Goal: Information Seeking & Learning: Learn about a topic

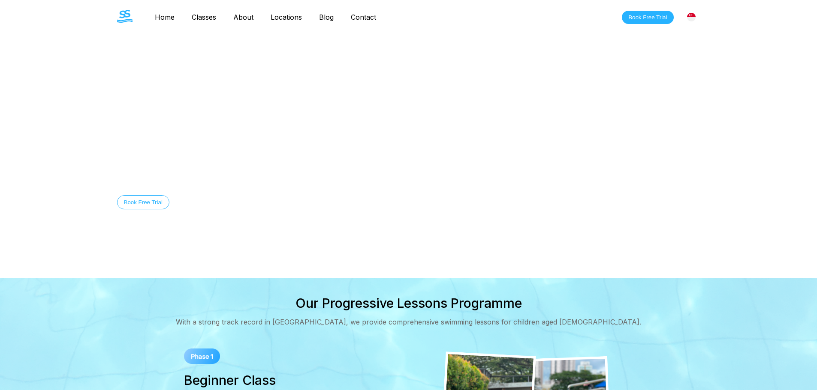
click at [208, 18] on link "Classes" at bounding box center [204, 17] width 42 height 9
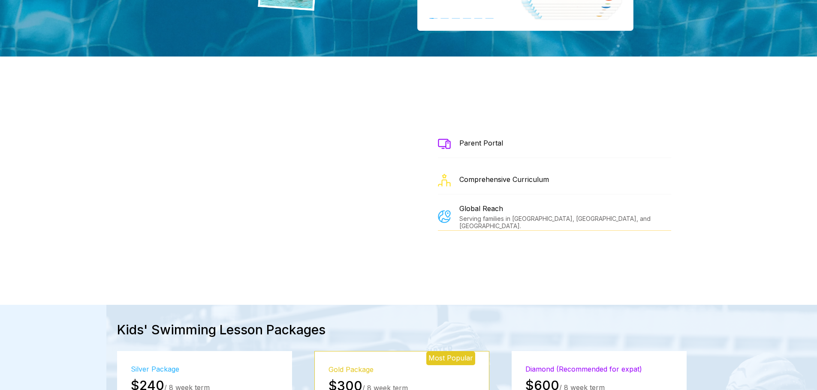
scroll to position [1029, 0]
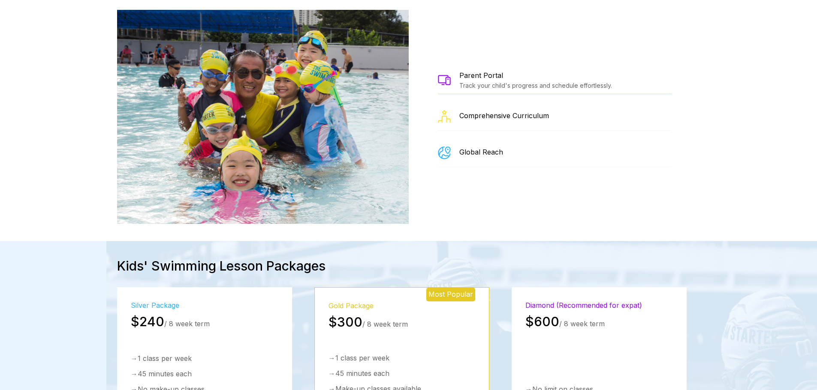
click at [483, 82] on div "Track your child's progress and schedule effortlessly." at bounding box center [535, 85] width 153 height 7
click at [479, 71] on div "Parent Portal" at bounding box center [535, 75] width 153 height 9
click at [480, 103] on div "Comprehensive Curriculum" at bounding box center [554, 117] width 233 height 28
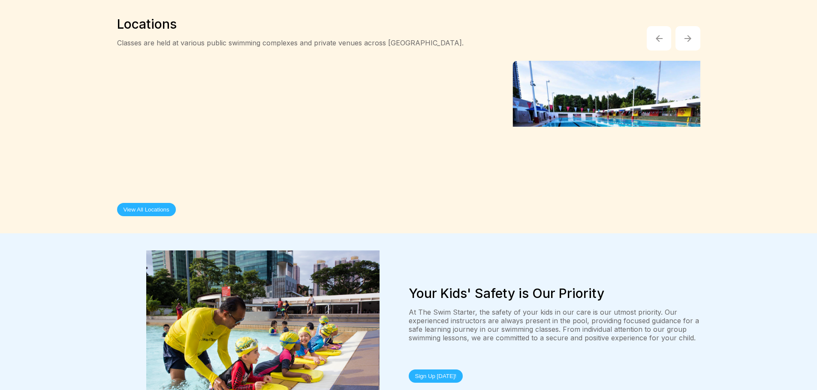
scroll to position [1543, 0]
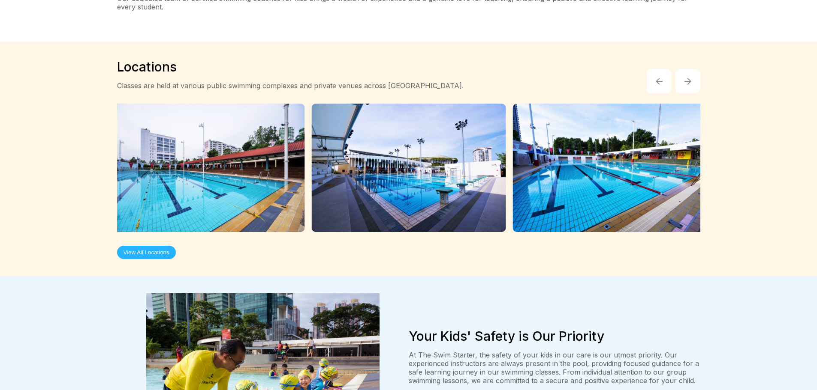
click at [164, 246] on button "View All Locations" at bounding box center [146, 252] width 59 height 13
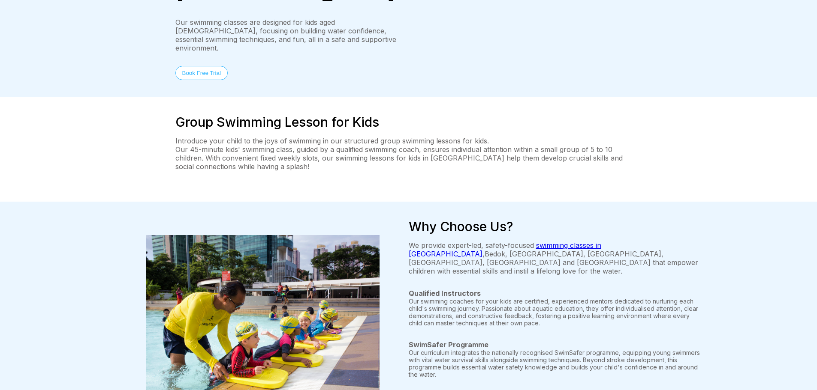
scroll to position [0, 0]
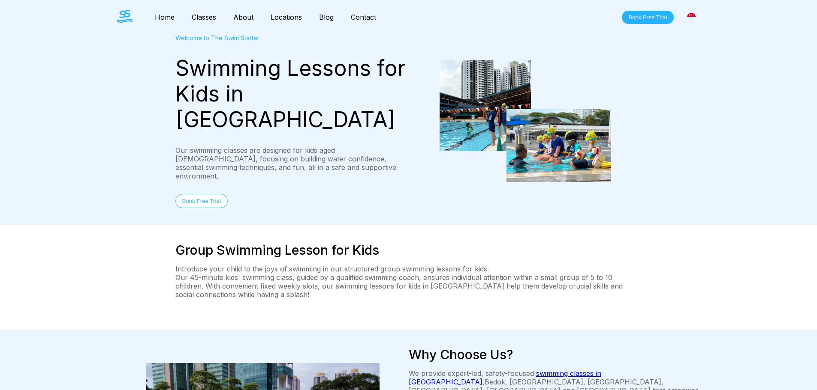
click at [365, 18] on link "Contact" at bounding box center [363, 17] width 42 height 9
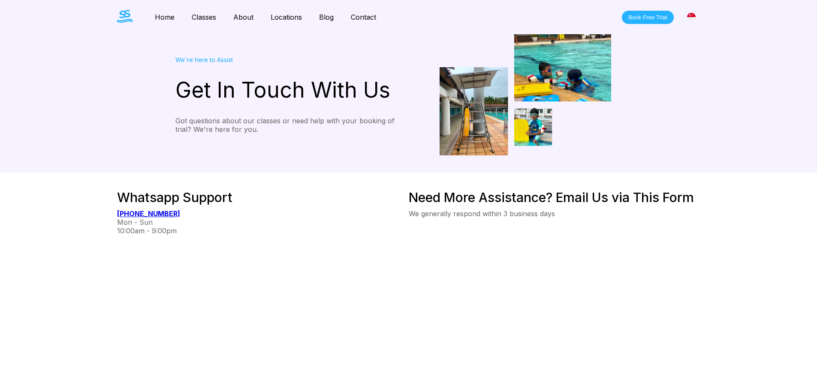
click at [210, 62] on div "We're here to Assist" at bounding box center [291, 59] width 233 height 7
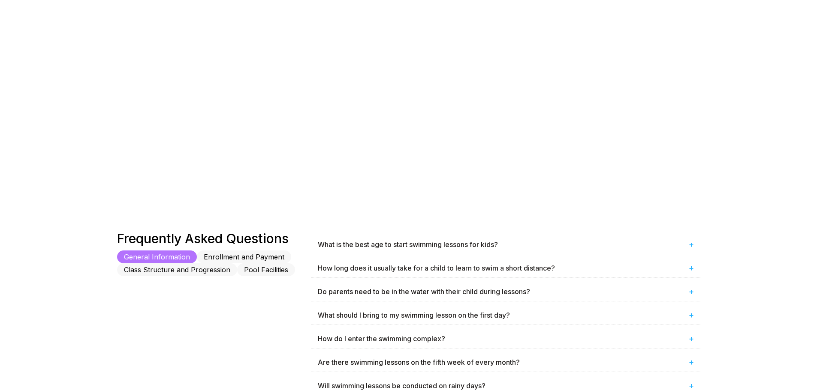
scroll to position [300, 0]
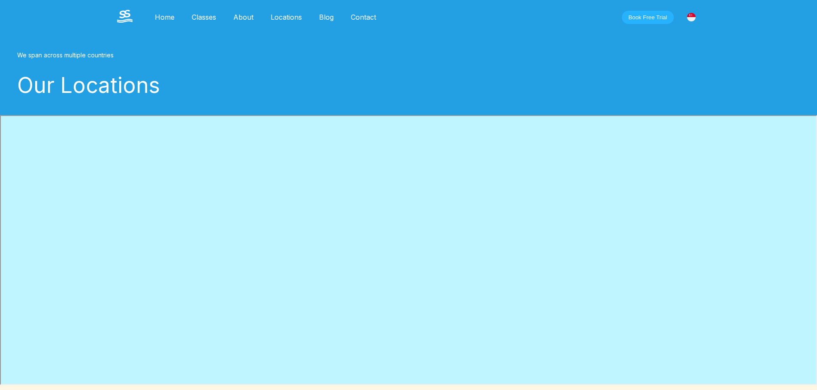
click at [118, 18] on img at bounding box center [124, 16] width 15 height 13
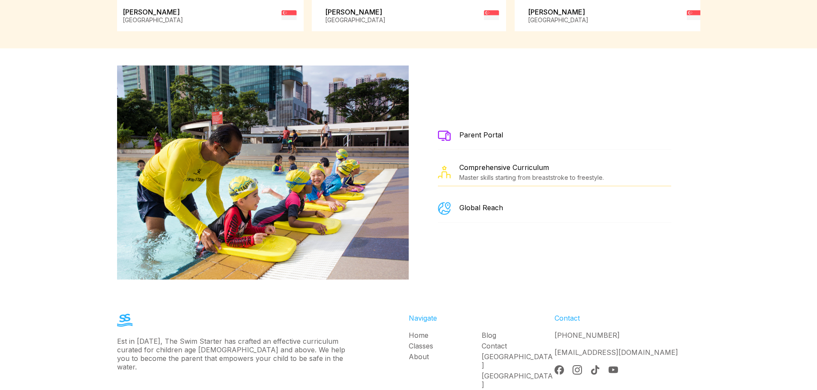
scroll to position [1546, 0]
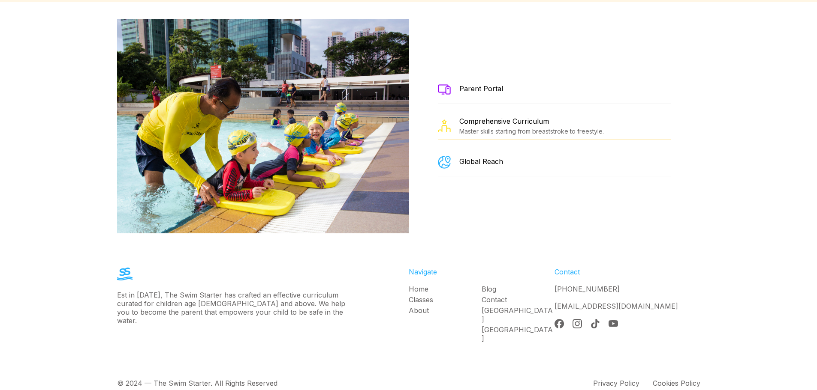
click at [482, 91] on div "Parent Portal" at bounding box center [554, 90] width 233 height 28
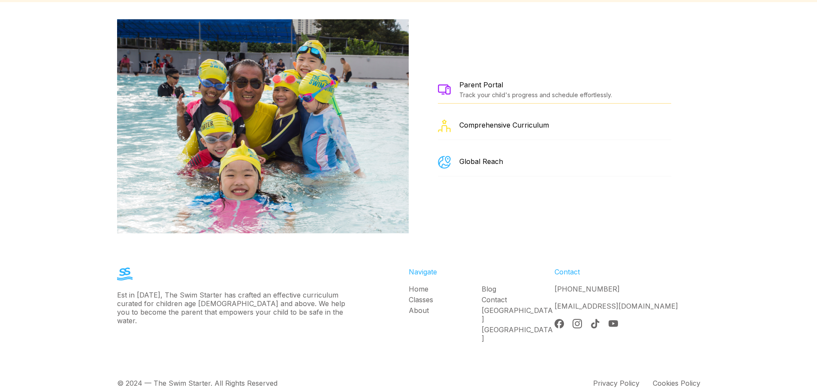
click at [475, 81] on div "Parent Portal" at bounding box center [535, 85] width 153 height 9
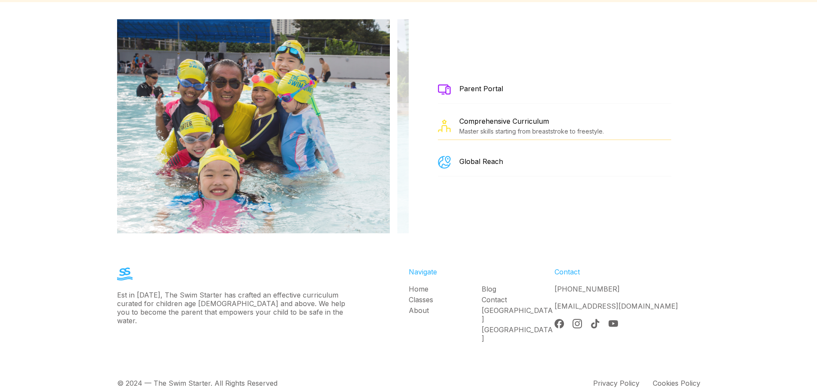
click at [464, 85] on div "Parent Portal" at bounding box center [481, 89] width 44 height 11
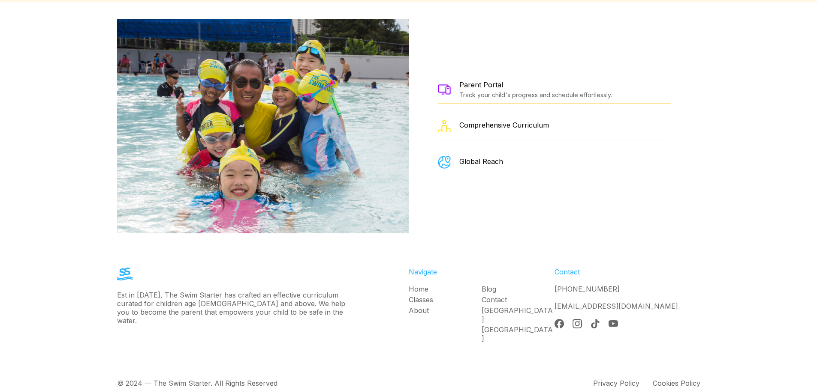
click at [443, 84] on img at bounding box center [444, 89] width 13 height 10
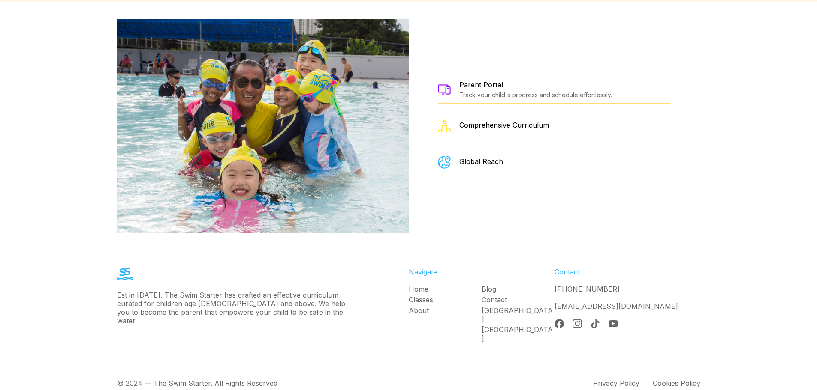
click at [482, 81] on div "Parent Portal" at bounding box center [535, 85] width 153 height 9
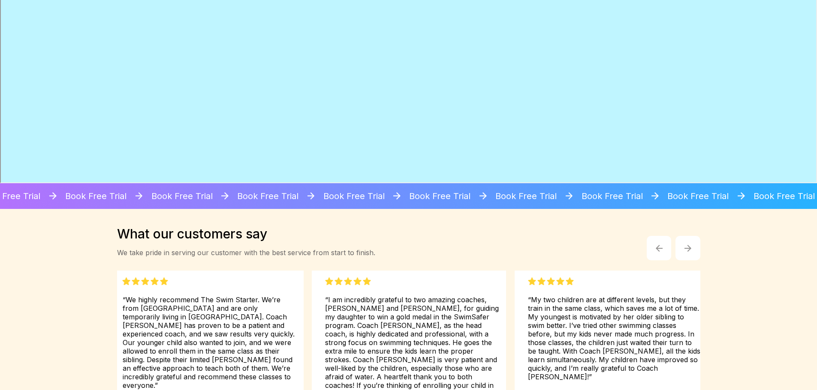
scroll to position [989, 0]
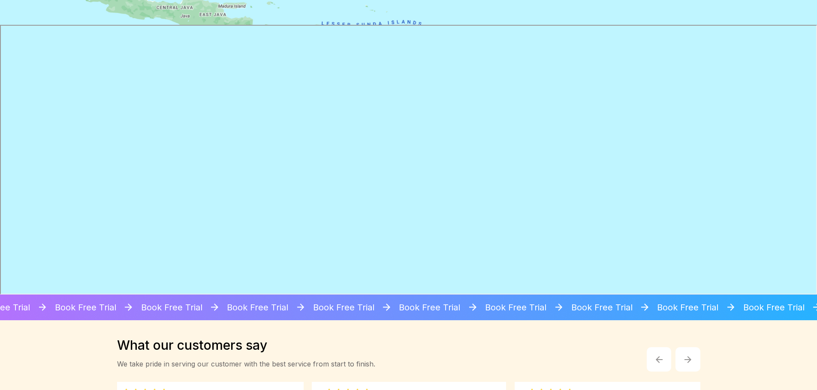
click at [375, 313] on div "Book Free Trial Book Free Trial Book Free Trial Book Free Trial Book Free Trial…" at bounding box center [381, 308] width 1720 height 26
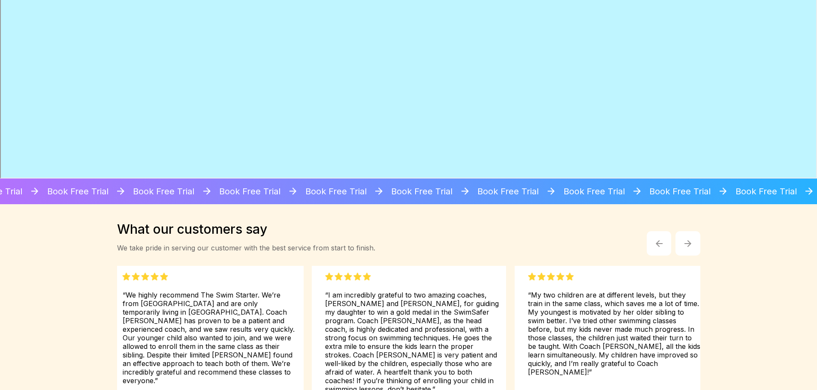
scroll to position [1118, 0]
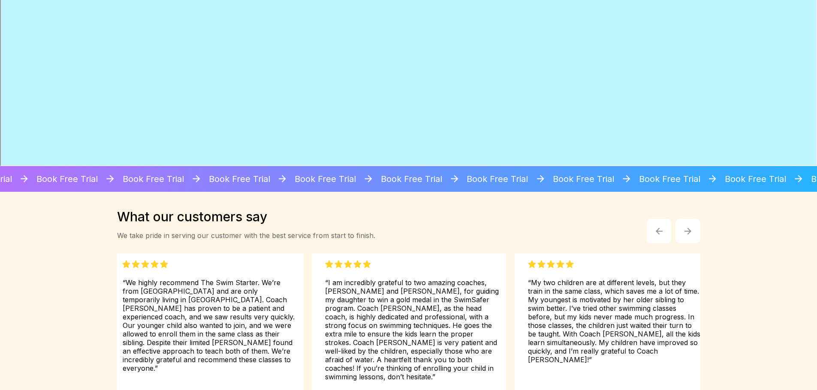
click at [690, 238] on button "button" at bounding box center [687, 231] width 25 height 25
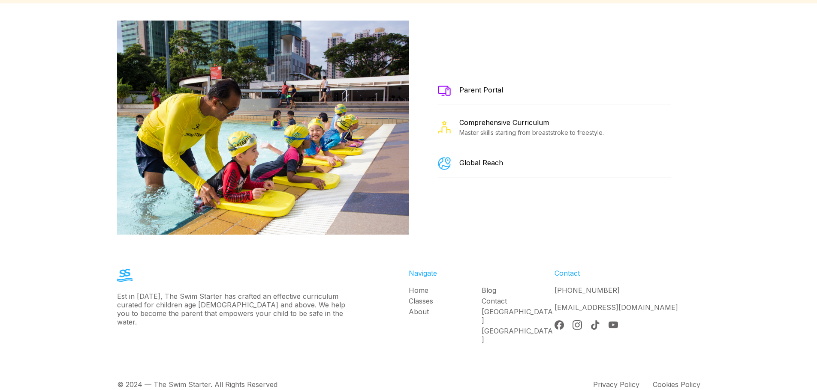
scroll to position [1546, 0]
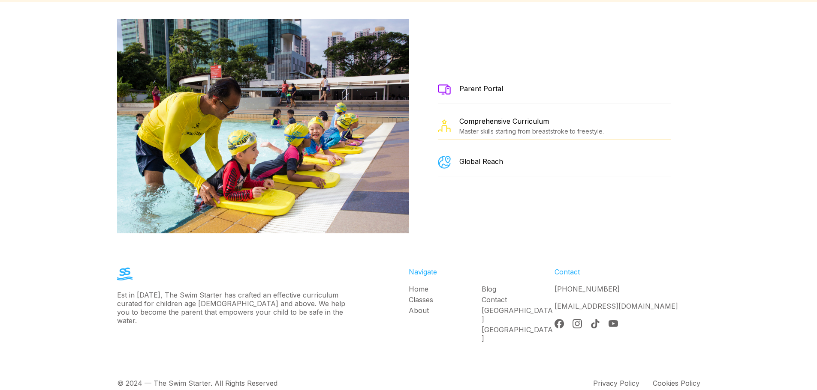
click at [475, 157] on div "Global Reach" at bounding box center [481, 161] width 44 height 9
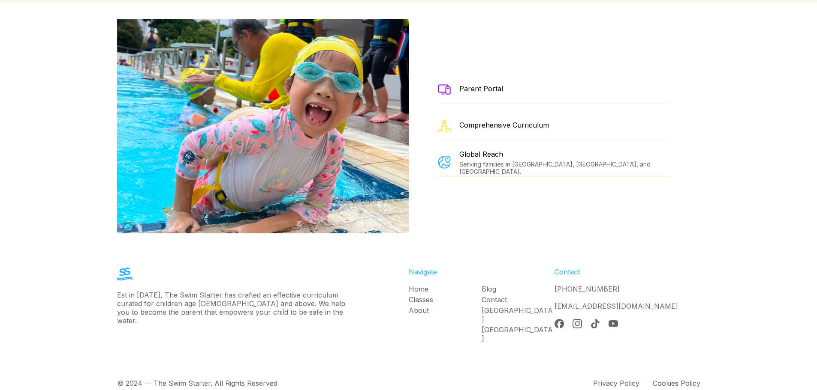
click at [485, 121] on div "Comprehensive Curriculum" at bounding box center [504, 125] width 90 height 9
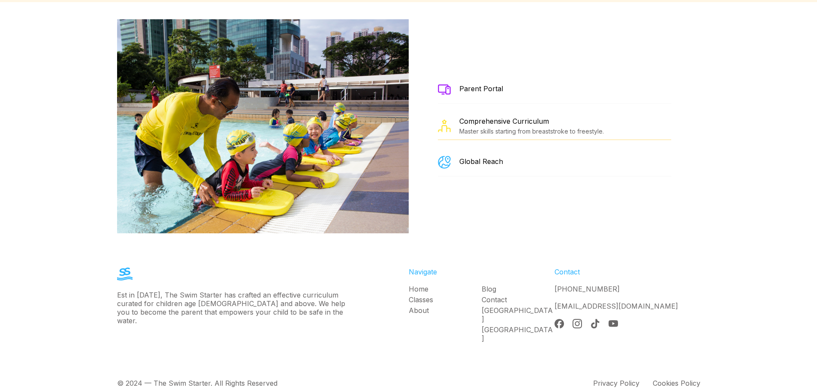
click at [480, 157] on div "Global Reach" at bounding box center [481, 161] width 44 height 9
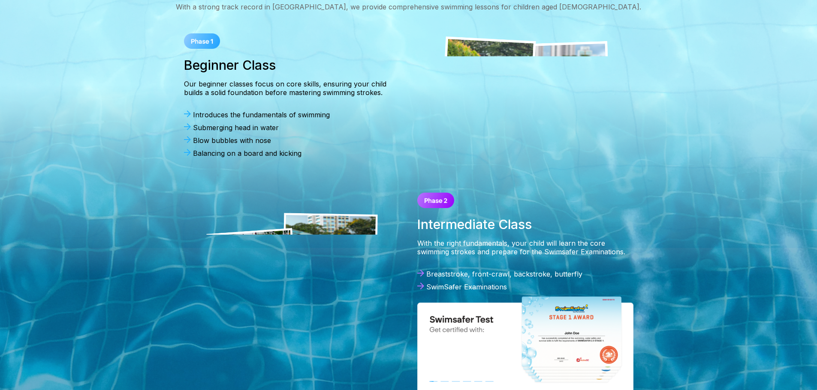
scroll to position [389, 0]
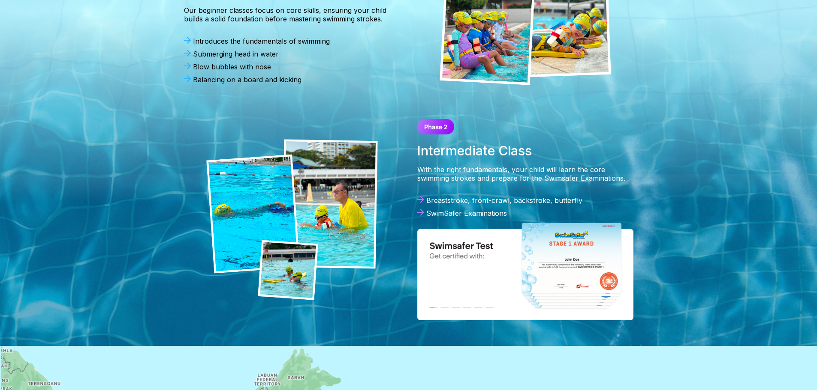
click at [550, 274] on img at bounding box center [525, 271] width 216 height 99
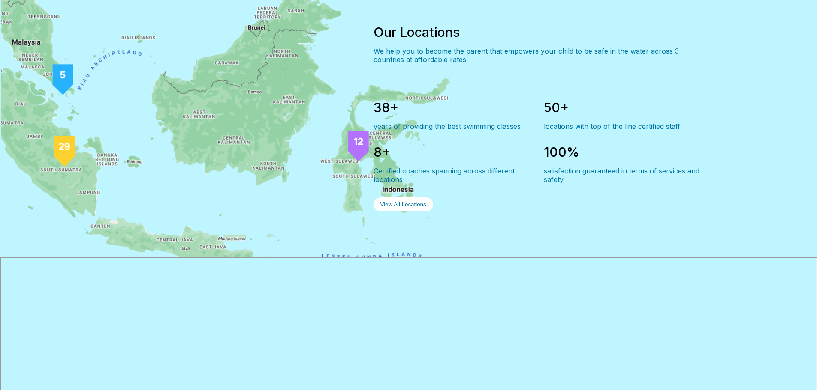
scroll to position [772, 0]
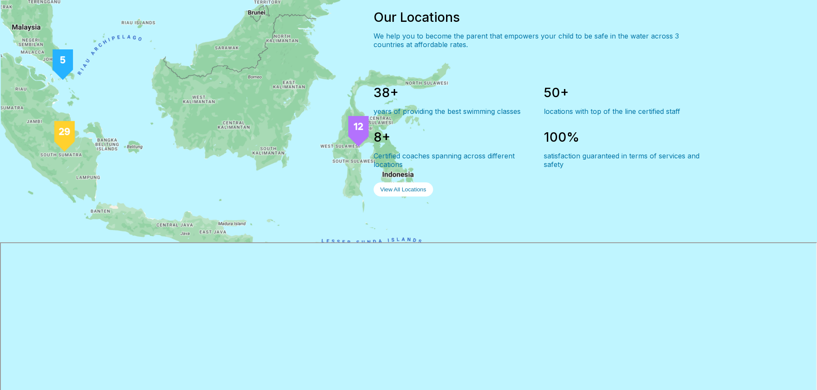
drag, startPoint x: 234, startPoint y: 68, endPoint x: 233, endPoint y: 96, distance: 27.9
click at [233, 96] on div "Our Locations We help you to become the parent that empowers your child to be s…" at bounding box center [408, 103] width 617 height 279
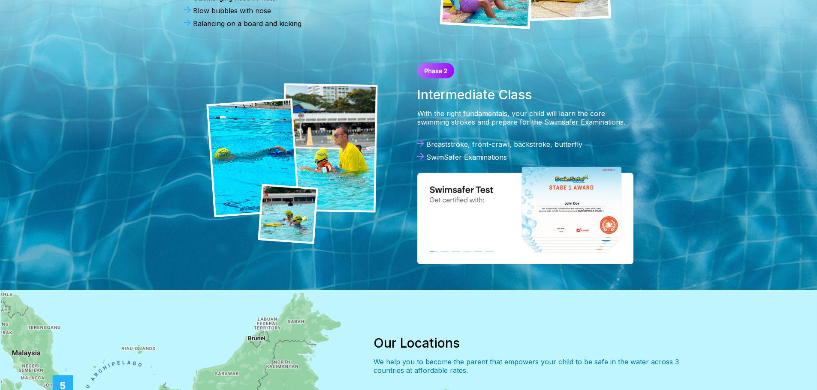
scroll to position [514, 0]
